Goal: Information Seeking & Learning: Compare options

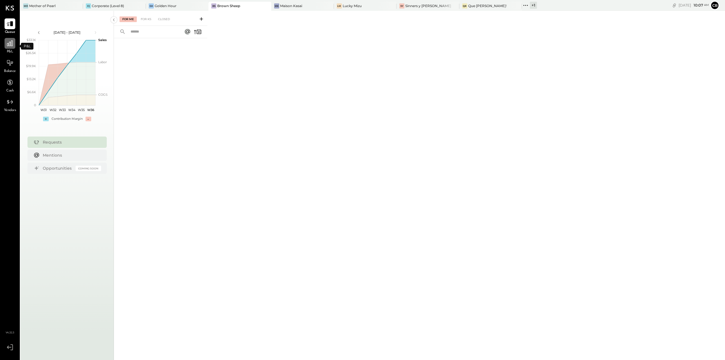
click at [13, 47] on icon at bounding box center [9, 43] width 7 height 7
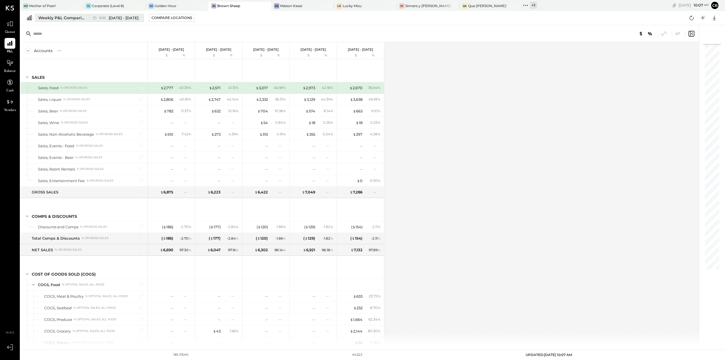
click at [72, 18] on div "Weekly P&L Comparison" at bounding box center [62, 18] width 48 height 6
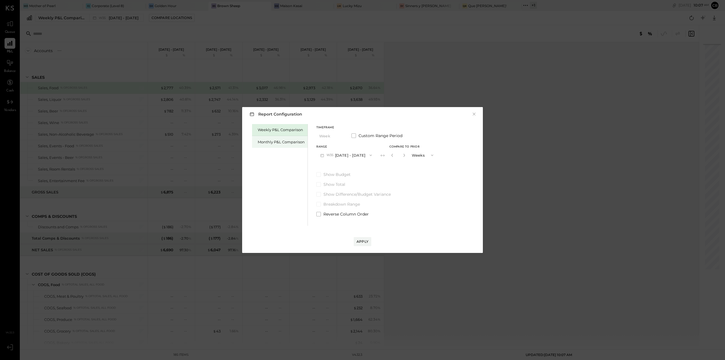
click at [271, 142] on div "Monthly P&L Comparison" at bounding box center [281, 141] width 47 height 5
click at [350, 158] on button "M09 [DATE] - [DATE]" at bounding box center [346, 155] width 60 height 10
click at [367, 178] on div "M07 [DATE] - [DATE]" at bounding box center [349, 180] width 65 height 12
click at [318, 176] on span at bounding box center [318, 174] width 5 height 5
click at [354, 241] on button "Apply" at bounding box center [363, 241] width 18 height 9
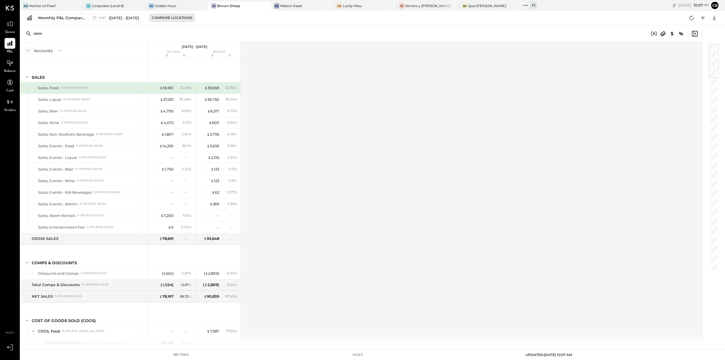
click at [171, 16] on div "Compare Locations" at bounding box center [172, 17] width 41 height 5
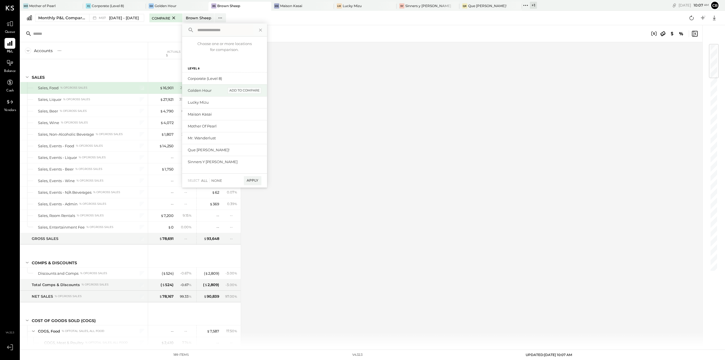
click at [247, 91] on div "add to compare" at bounding box center [244, 90] width 34 height 7
click at [246, 94] on div "add to compare" at bounding box center [244, 97] width 34 height 7
click at [242, 112] on div "add to compare" at bounding box center [244, 112] width 34 height 7
click at [240, 126] on div "add to compare" at bounding box center [244, 126] width 34 height 7
click at [240, 137] on div "add to compare" at bounding box center [244, 140] width 34 height 7
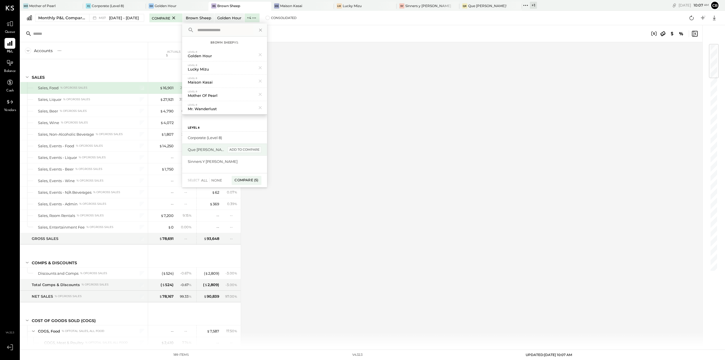
click at [238, 149] on div "add to compare" at bounding box center [244, 149] width 34 height 7
click at [241, 151] on div "add to compare" at bounding box center [244, 149] width 34 height 7
click at [244, 158] on div "Compare (7)" at bounding box center [246, 156] width 29 height 9
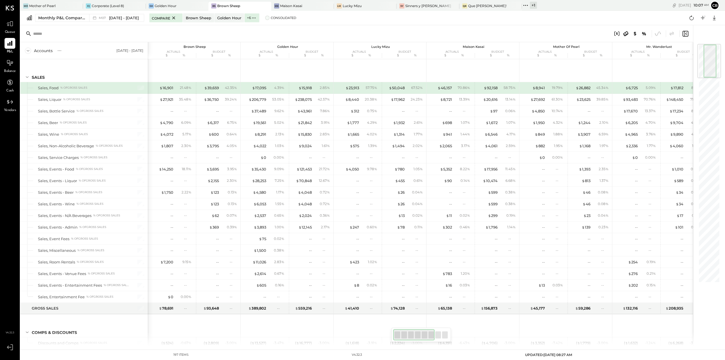
click at [265, 17] on span at bounding box center [267, 18] width 5 height 5
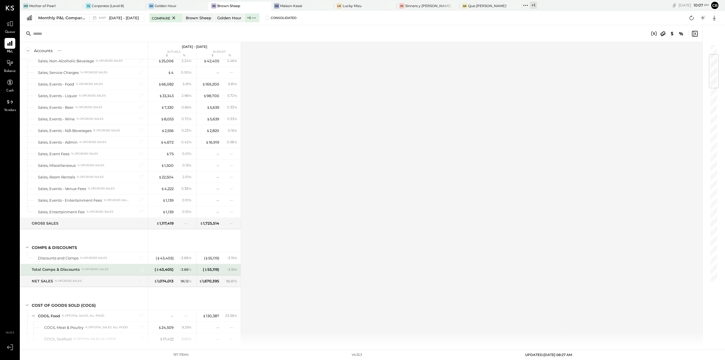
scroll to position [113, 0]
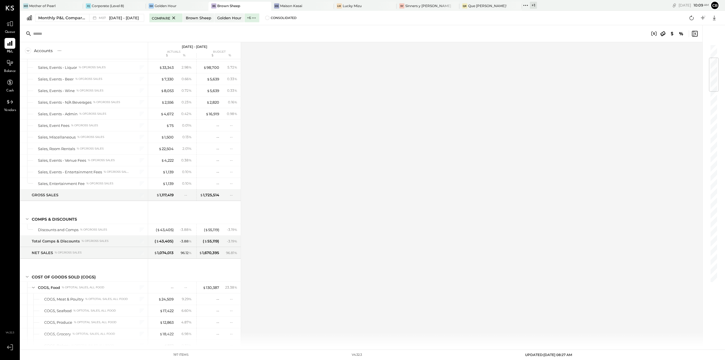
click at [340, 188] on div "Accounts S % GL [DATE] - [DATE] actuals budget $ % $ % SALES Sales, Food % of G…" at bounding box center [361, 194] width 683 height 304
click at [209, 157] on div "-- --" at bounding box center [217, 160] width 43 height 11
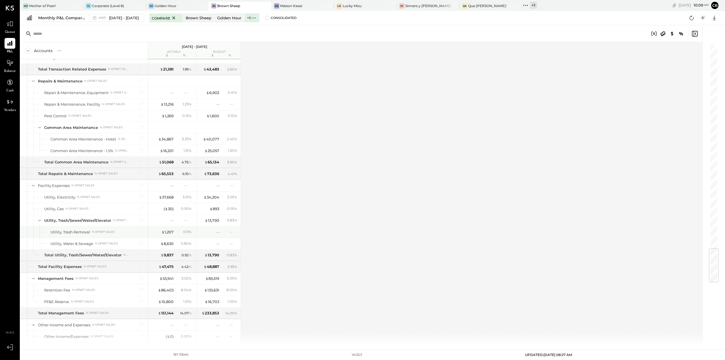
scroll to position [1711, 0]
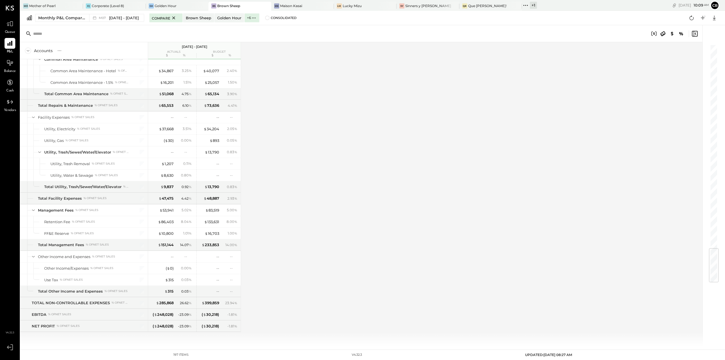
click at [300, 207] on div "Accounts S % GL [DATE] - [DATE] actuals budget $ % $ % SALES Sales, Food % of G…" at bounding box center [361, 194] width 683 height 304
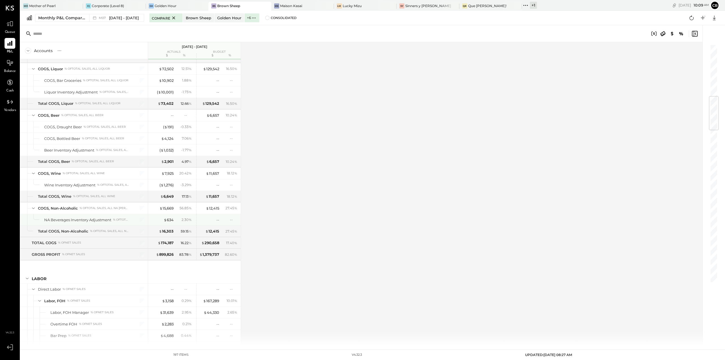
scroll to position [352, 0]
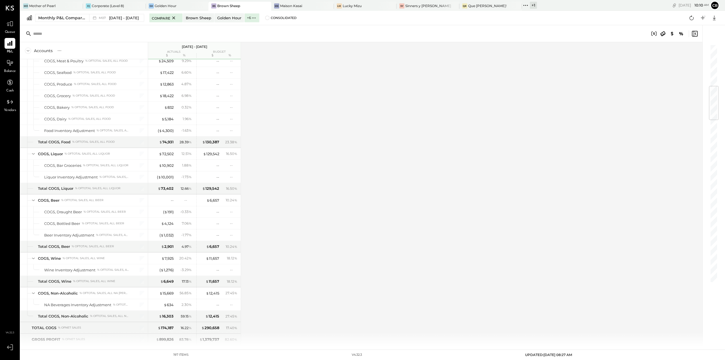
click at [310, 173] on div "Accounts S % GL [DATE] - [DATE] actuals budget $ % $ % SALES Sales, Food % of G…" at bounding box center [361, 194] width 683 height 304
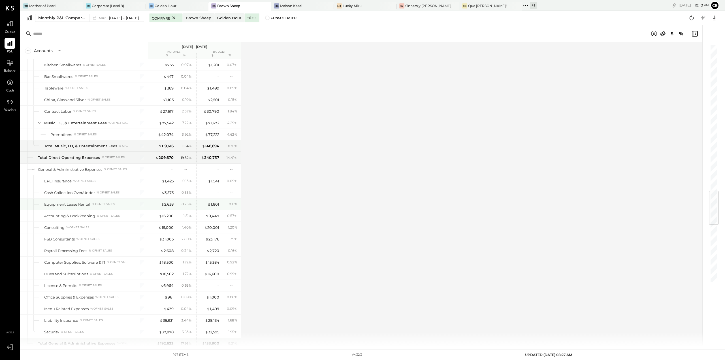
scroll to position [1343, 0]
